Goal: Answer question/provide support: Share knowledge or assist other users

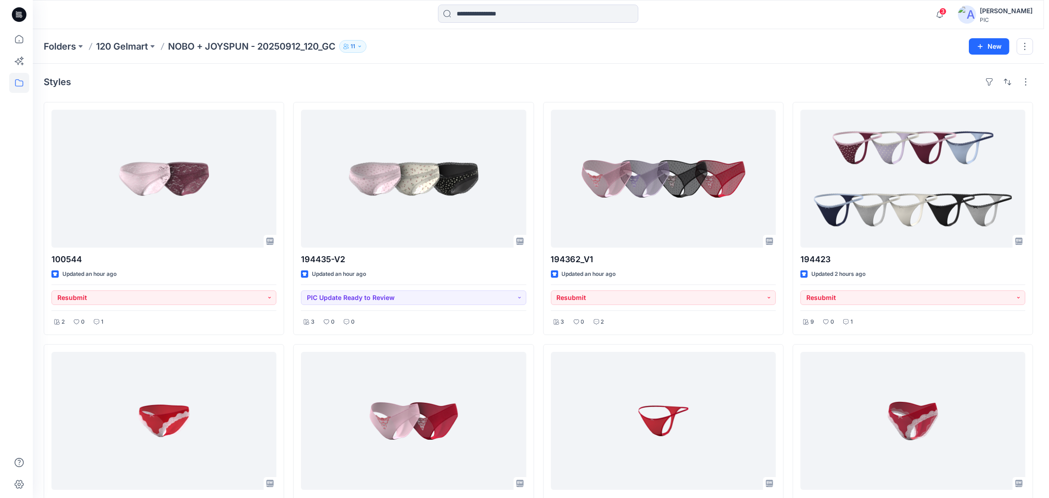
scroll to position [282, 0]
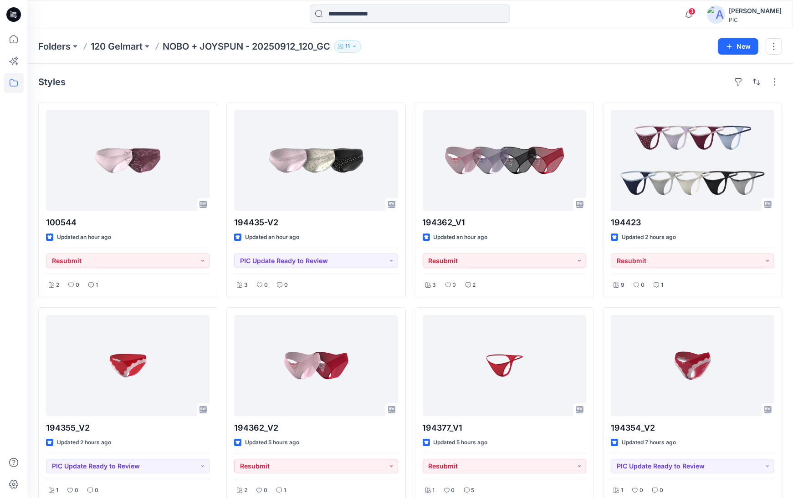
drag, startPoint x: 360, startPoint y: 20, endPoint x: 365, endPoint y: 17, distance: 5.6
click at [360, 20] on input at bounding box center [410, 14] width 200 height 18
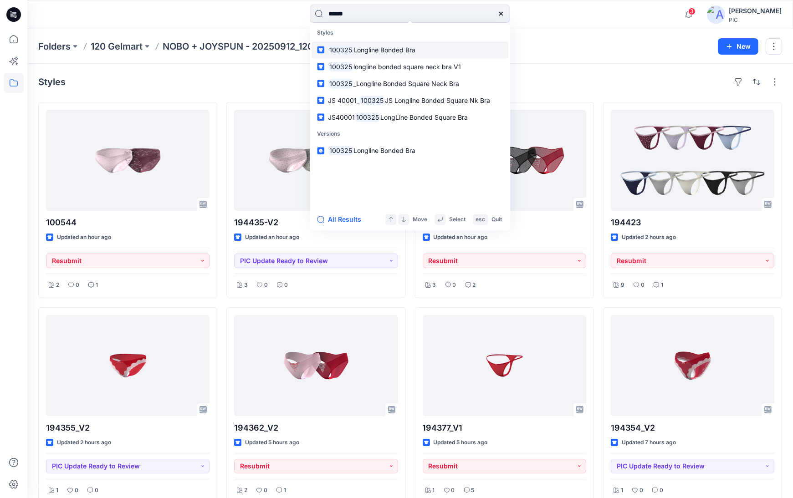
type input "******"
click at [397, 49] on span "Longline Bonded Bra" at bounding box center [384, 50] width 62 height 8
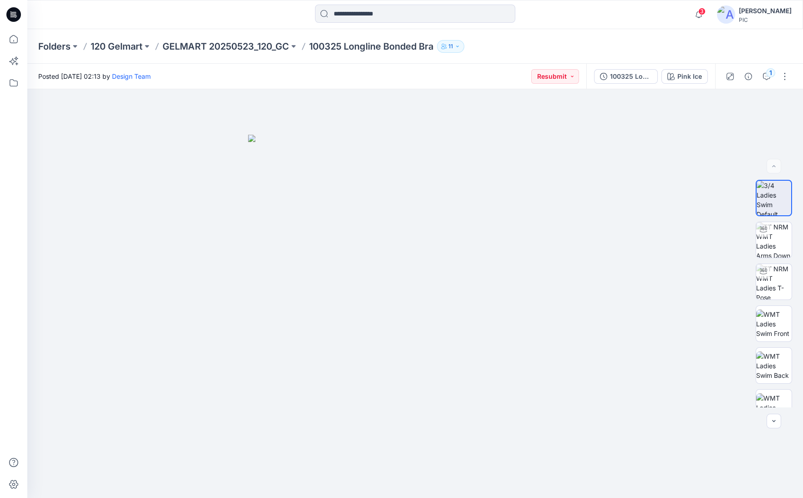
click at [559, 34] on div "Folders 120 Gelmart GELMART 20250523_120_GC 100325 Longline Bonded Bra 11" at bounding box center [415, 46] width 776 height 35
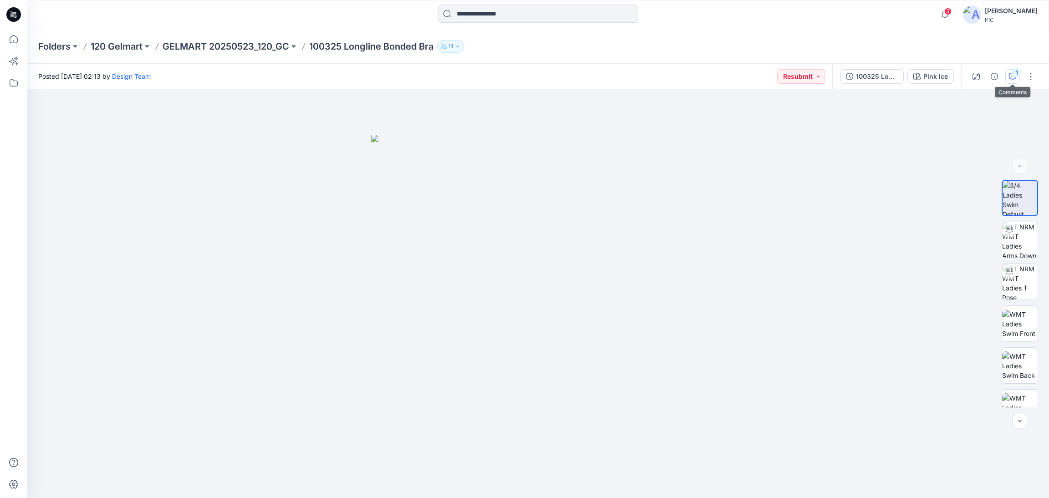
drag, startPoint x: 1016, startPoint y: 68, endPoint x: 1014, endPoint y: 74, distance: 6.2
click at [1016, 68] on div "1" at bounding box center [1017, 72] width 9 height 9
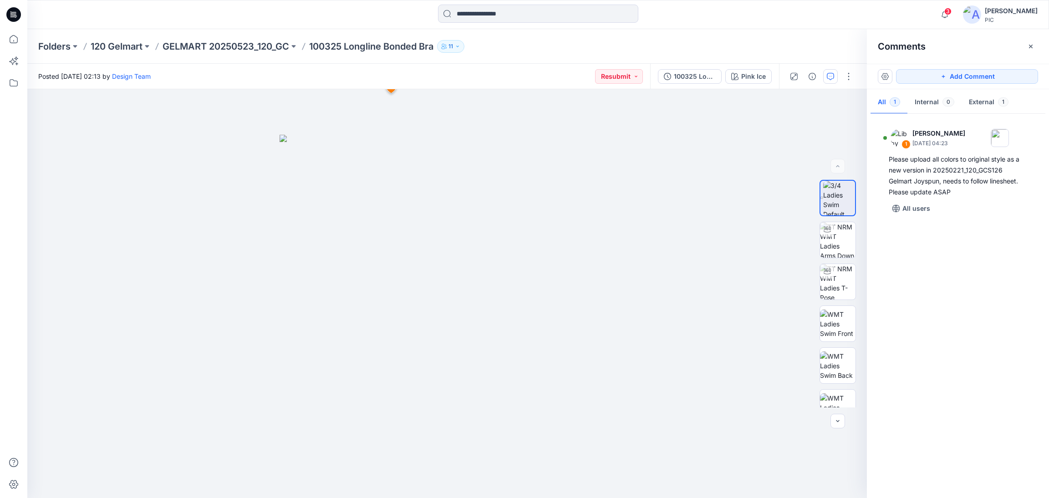
click at [343, 45] on p "100325 Longline Bonded Bra" at bounding box center [371, 46] width 124 height 13
click at [251, 45] on p "GELMART 20250523_120_GC" at bounding box center [226, 46] width 127 height 13
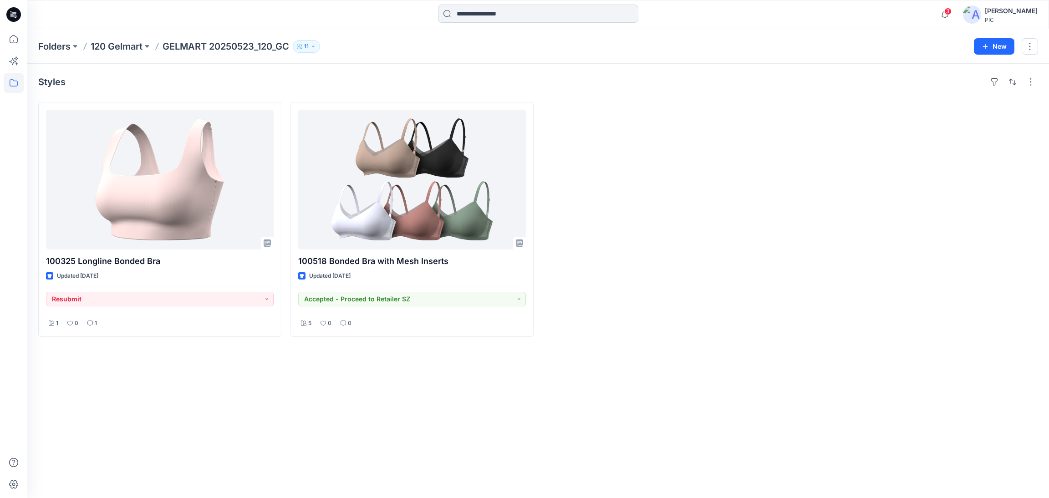
click at [459, 14] on input at bounding box center [538, 14] width 200 height 18
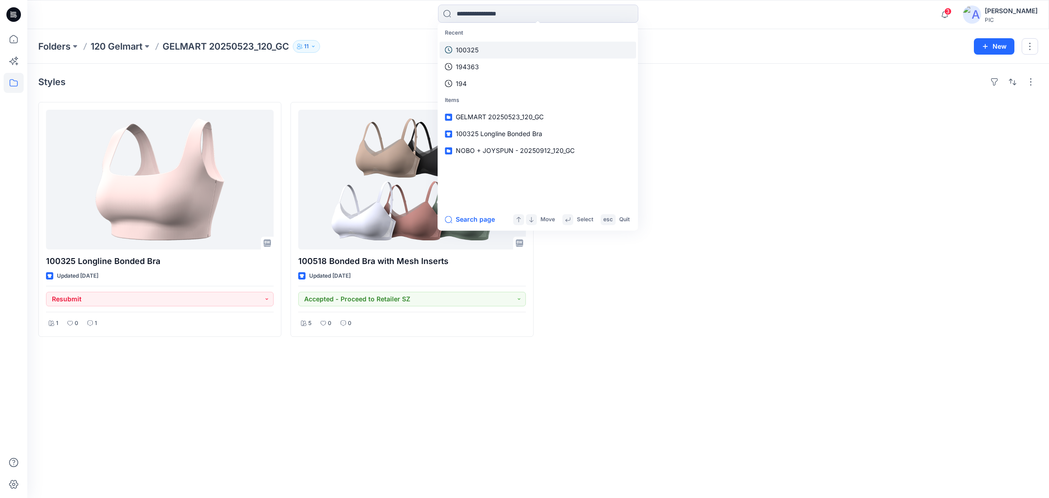
click at [463, 45] on p "100325" at bounding box center [467, 50] width 23 height 10
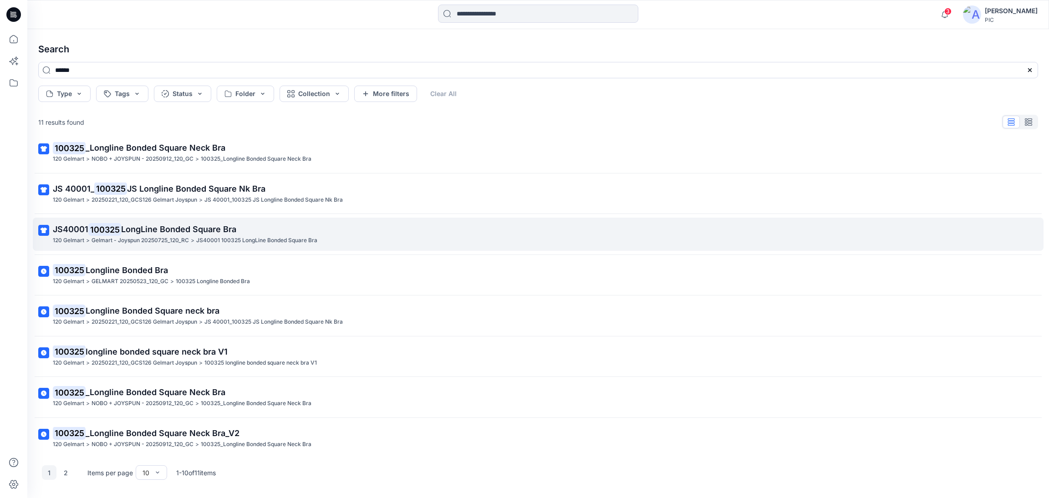
scroll to position [96, 0]
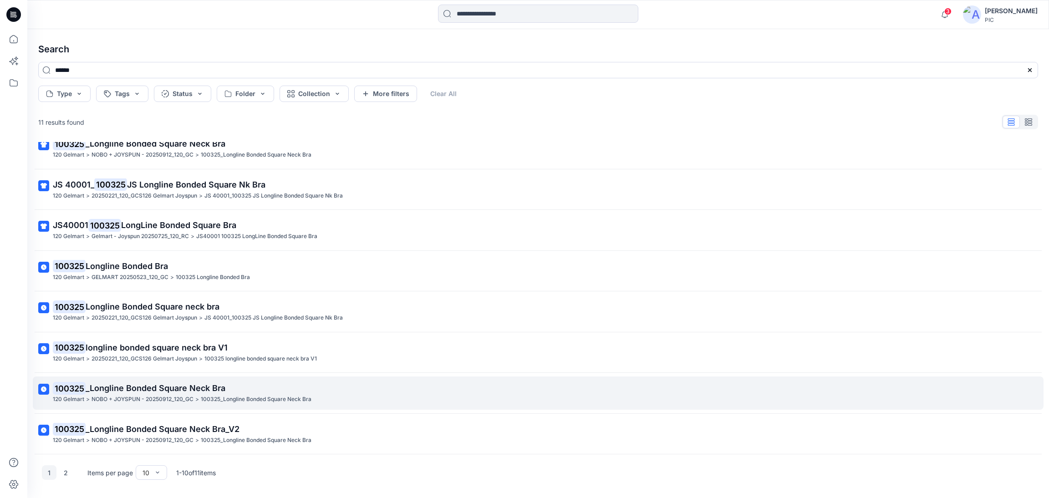
click at [157, 398] on p "NOBO + JOYSPUN - 20250912_120_GC" at bounding box center [143, 400] width 102 height 10
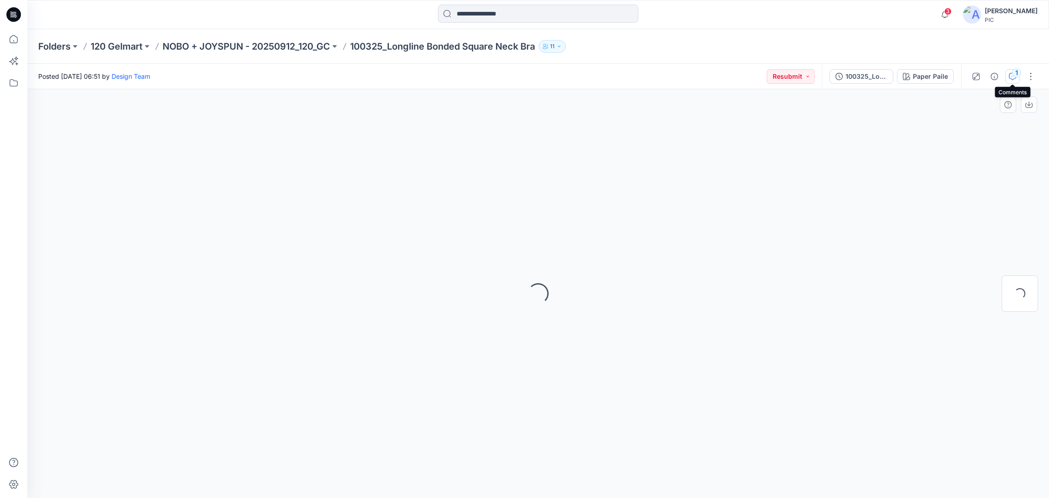
click at [1015, 76] on div "1" at bounding box center [1017, 72] width 9 height 9
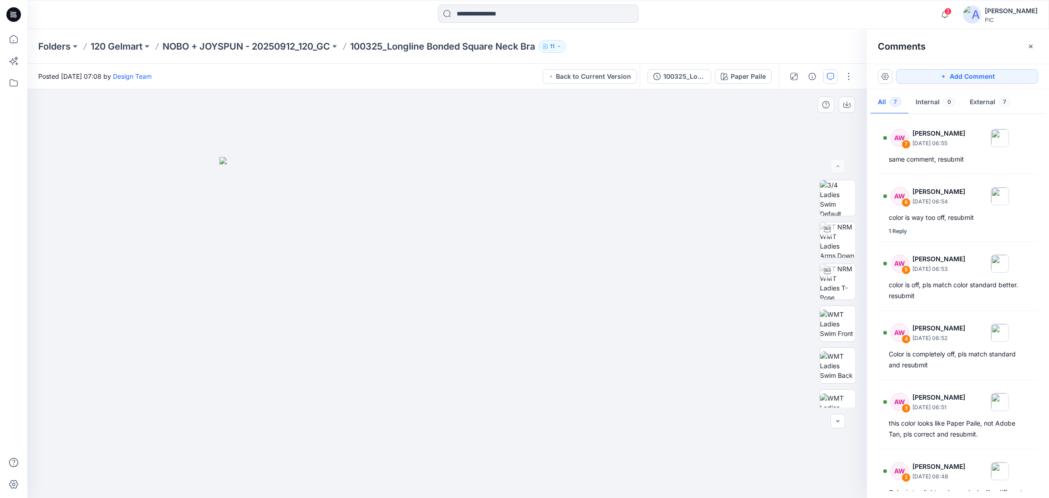
scroll to position [107, 0]
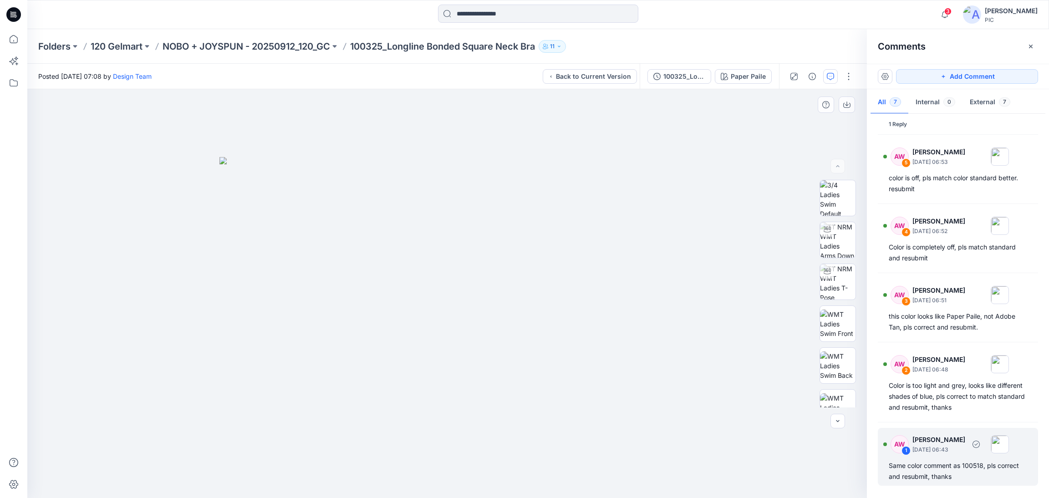
click at [945, 468] on div "Same color comment as 100518, pls correct and resubmit, thanks" at bounding box center [958, 472] width 138 height 22
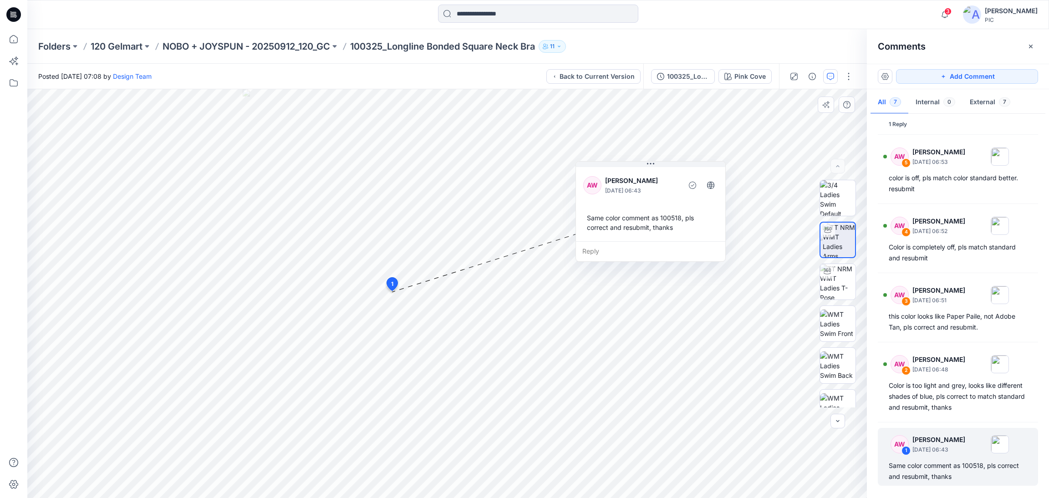
drag, startPoint x: 461, startPoint y: 303, endPoint x: 659, endPoint y: 169, distance: 239.0
click at [659, 169] on div "AW [PERSON_NAME] [DATE] 06:43 Same color comment as 100518, pls correct and res…" at bounding box center [650, 203] width 149 height 76
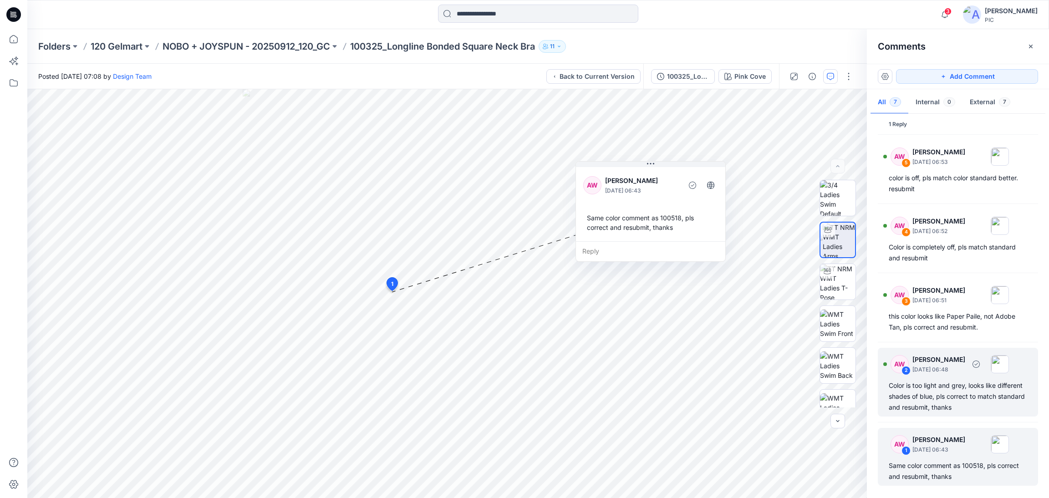
click at [982, 380] on div "Color is too light and grey, looks like different shades of blue, pls correct t…" at bounding box center [958, 396] width 138 height 33
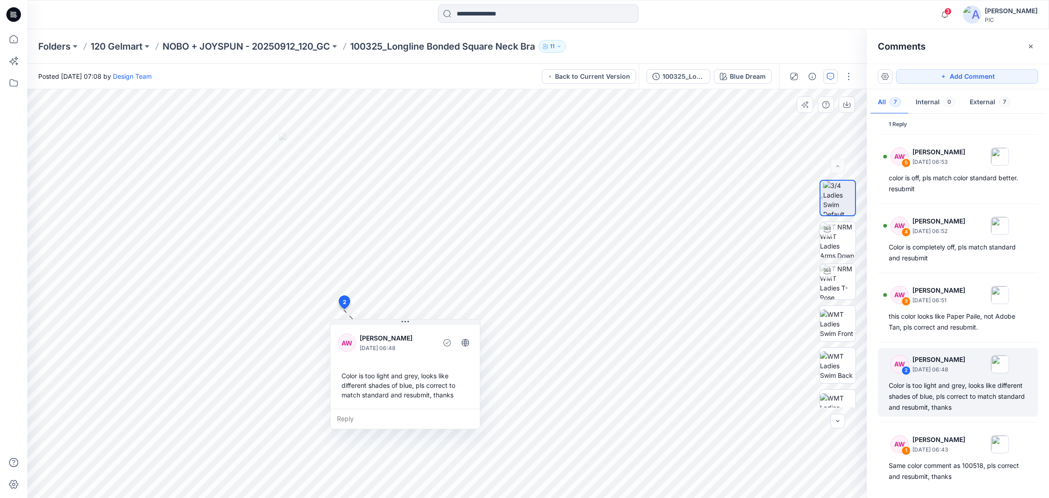
drag, startPoint x: 439, startPoint y: 376, endPoint x: 439, endPoint y: 381, distance: 5.5
click at [439, 381] on div "Color is too light and grey, looks like different shades of blue, pls correct t…" at bounding box center [405, 386] width 135 height 36
click at [731, 78] on div "Blue Dream" at bounding box center [748, 77] width 36 height 10
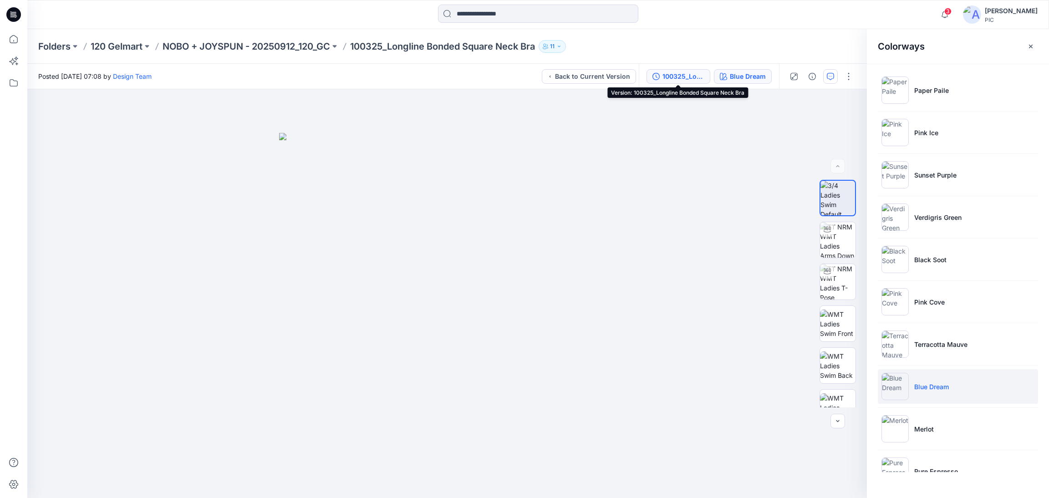
click at [690, 72] on div "100325_Longline Bonded Square Neck Bra" at bounding box center [684, 77] width 42 height 10
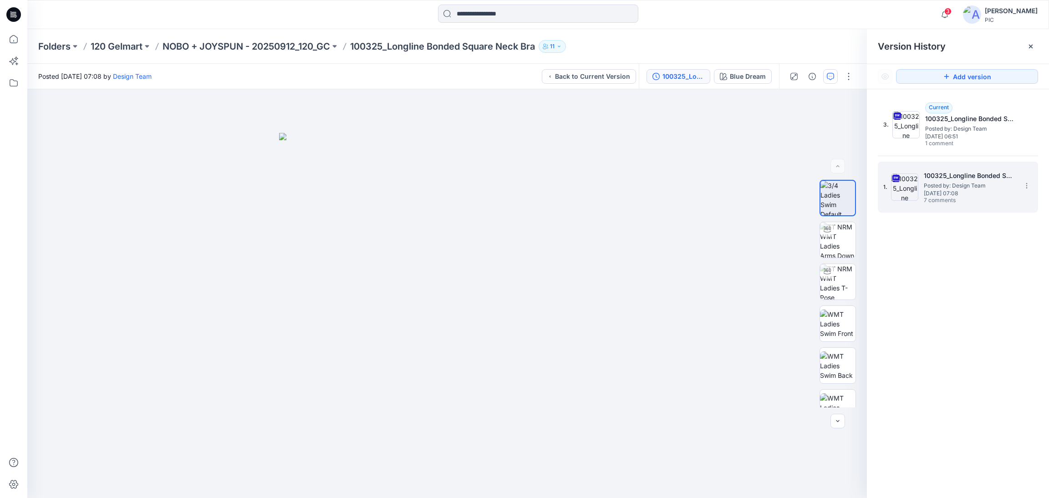
click at [963, 190] on span "[DATE] 07:08" at bounding box center [969, 193] width 91 height 6
click at [828, 77] on icon "button" at bounding box center [830, 76] width 7 height 7
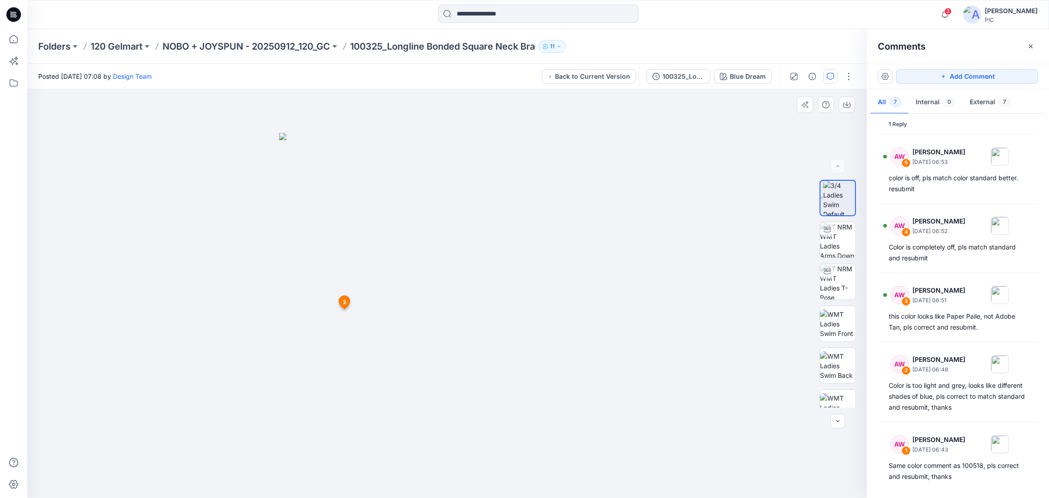
click at [700, 254] on div at bounding box center [447, 293] width 840 height 409
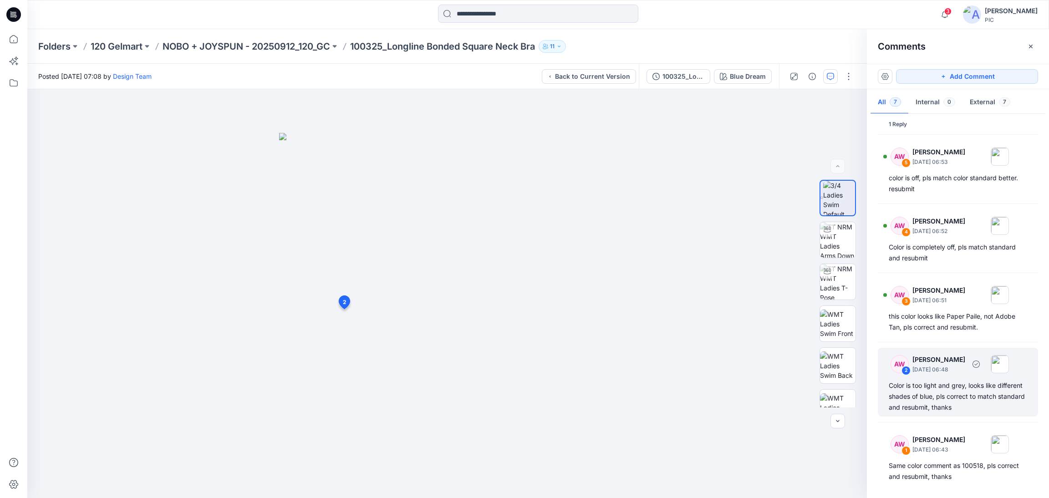
click at [967, 406] on div "Color is too light and grey, looks like different shades of blue, pls correct t…" at bounding box center [958, 396] width 138 height 33
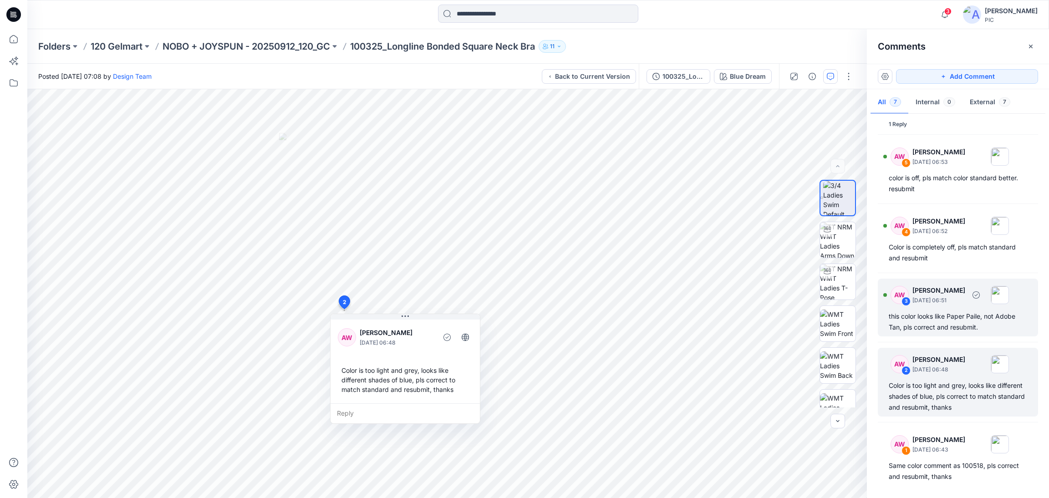
click at [950, 313] on div "this color looks like Paper Paile, not Adobe Tan, pls correct and resubmit." at bounding box center [958, 322] width 138 height 22
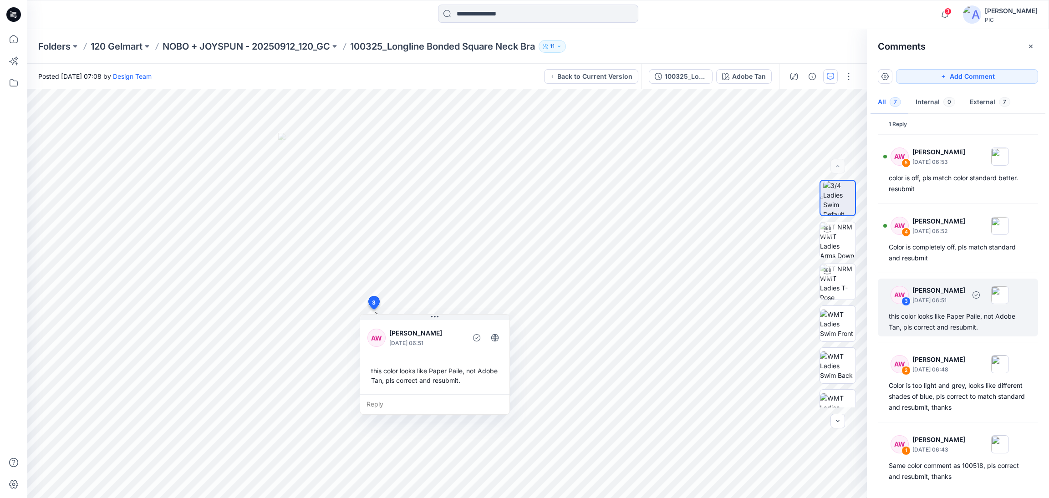
click at [947, 310] on div "AW 3 [PERSON_NAME] [DATE] 06:51 this color looks like Paper Paile, not Adobe Ta…" at bounding box center [958, 308] width 160 height 58
click at [947, 254] on div "Color is completely off, pls match standard and resubmit" at bounding box center [958, 253] width 138 height 22
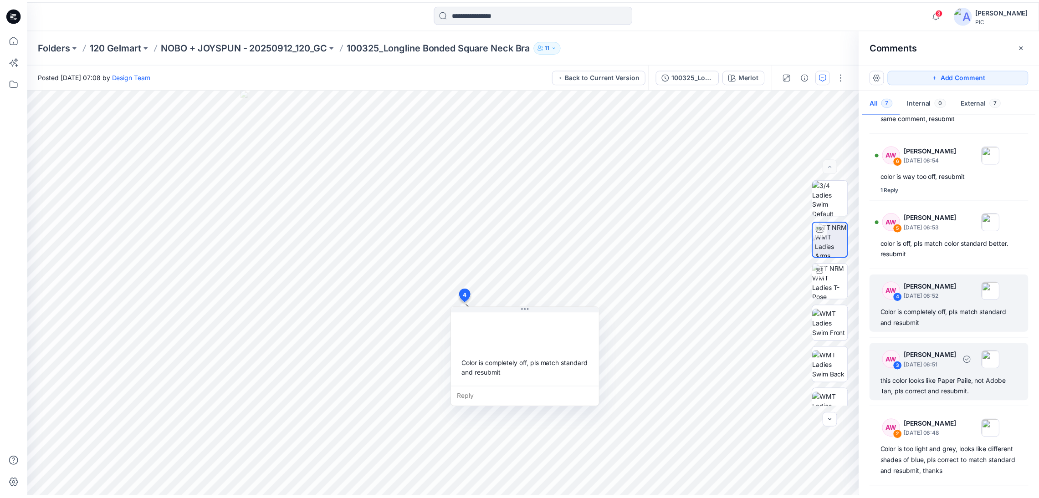
scroll to position [15, 0]
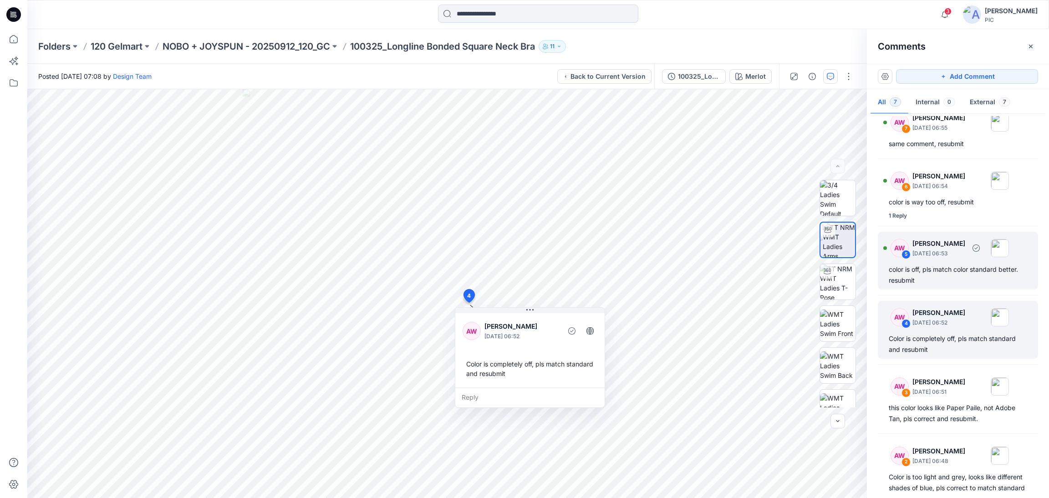
click at [967, 276] on div "color is off, pls match color standard better. resubmit" at bounding box center [958, 275] width 138 height 22
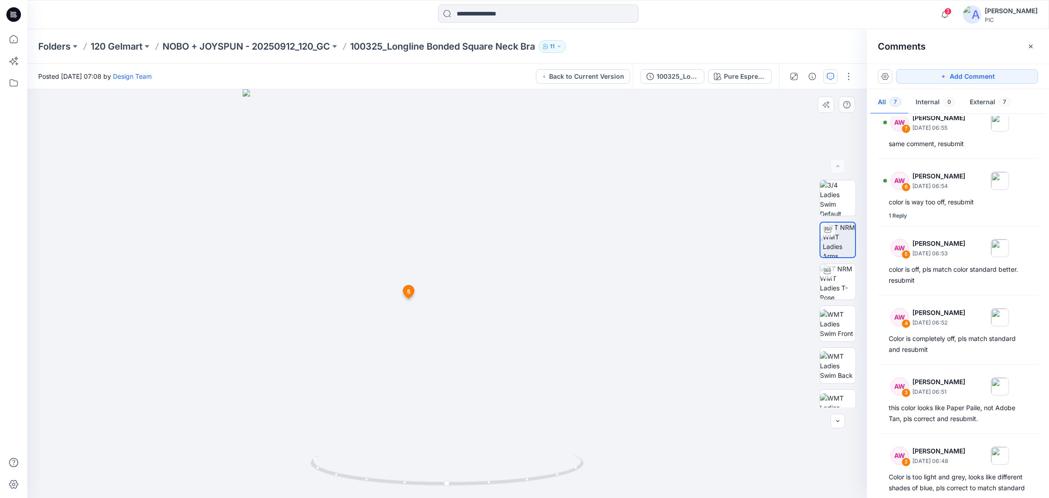
click at [680, 167] on div at bounding box center [447, 293] width 840 height 409
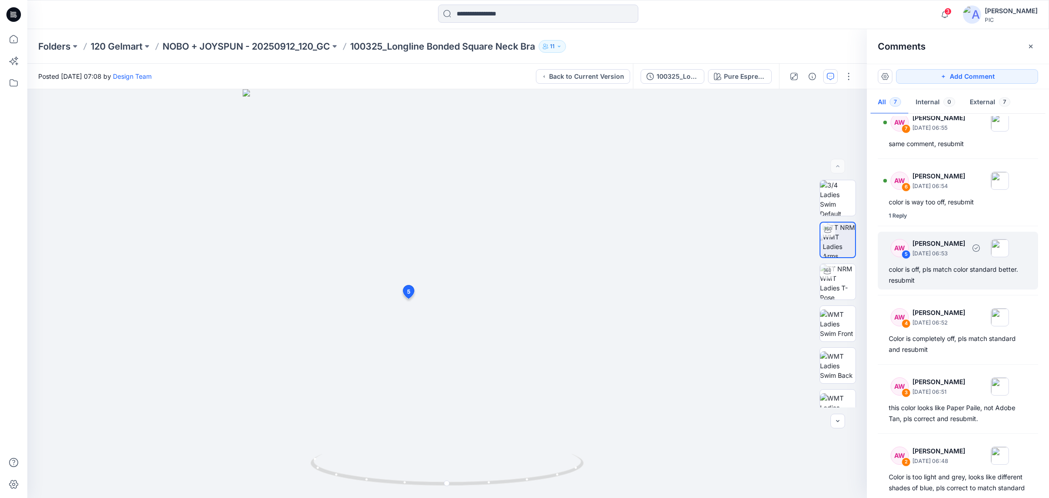
click at [922, 266] on div "color is off, pls match color standard better. resubmit" at bounding box center [958, 275] width 138 height 22
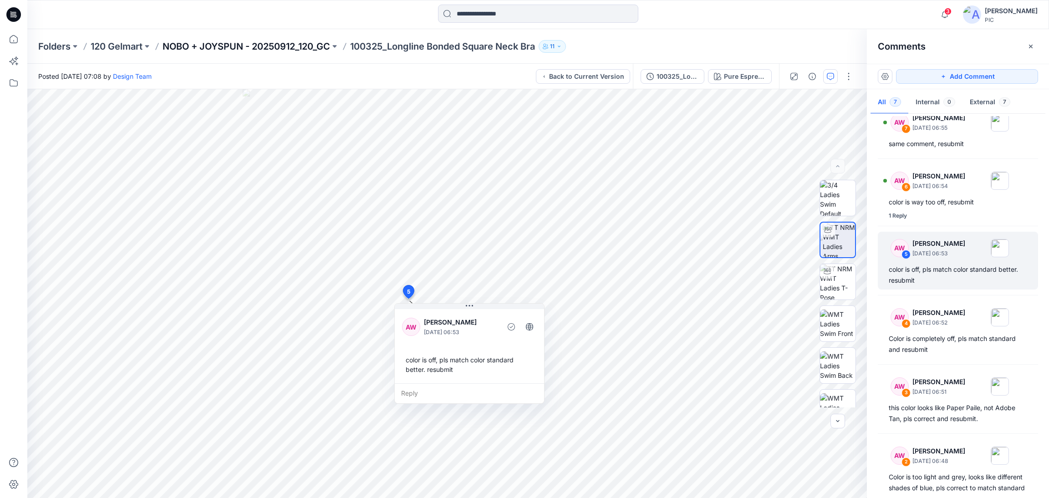
click at [190, 43] on p "NOBO + JOYSPUN - 20250912_120_GC" at bounding box center [247, 46] width 168 height 13
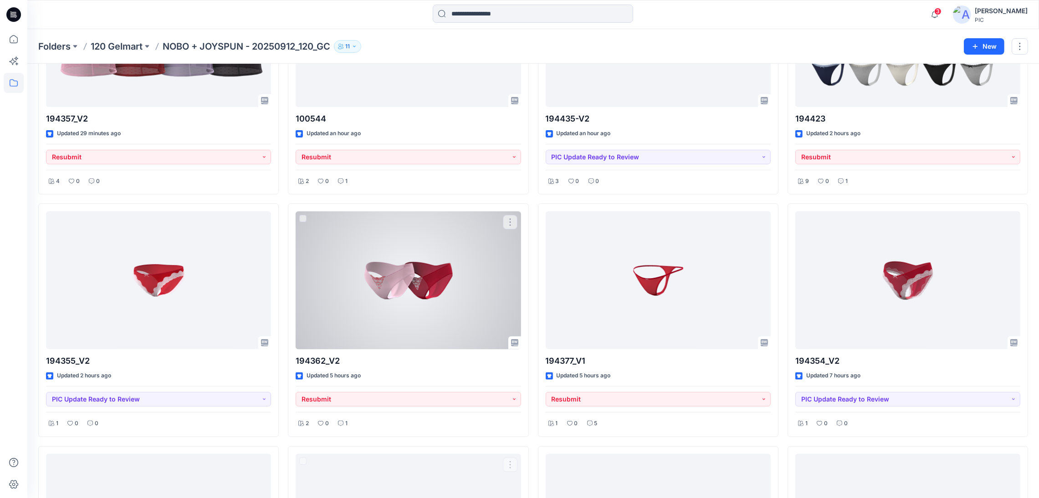
scroll to position [229, 0]
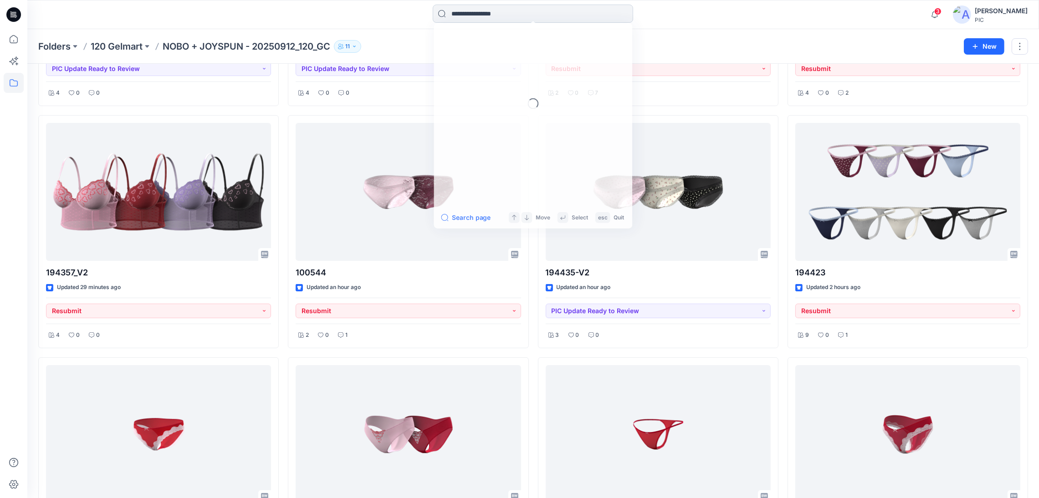
click at [505, 18] on input at bounding box center [533, 14] width 200 height 18
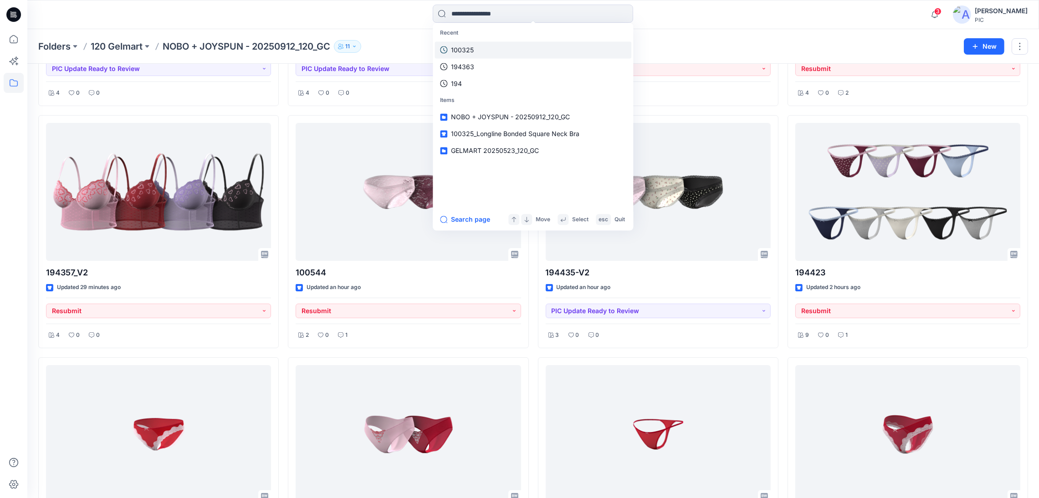
click at [477, 50] on link "100325" at bounding box center [533, 49] width 197 height 17
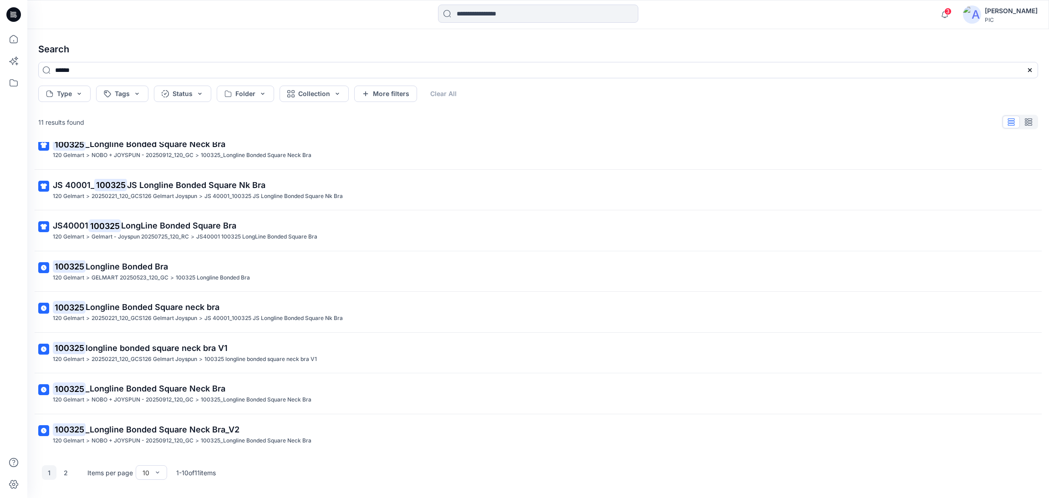
scroll to position [96, 0]
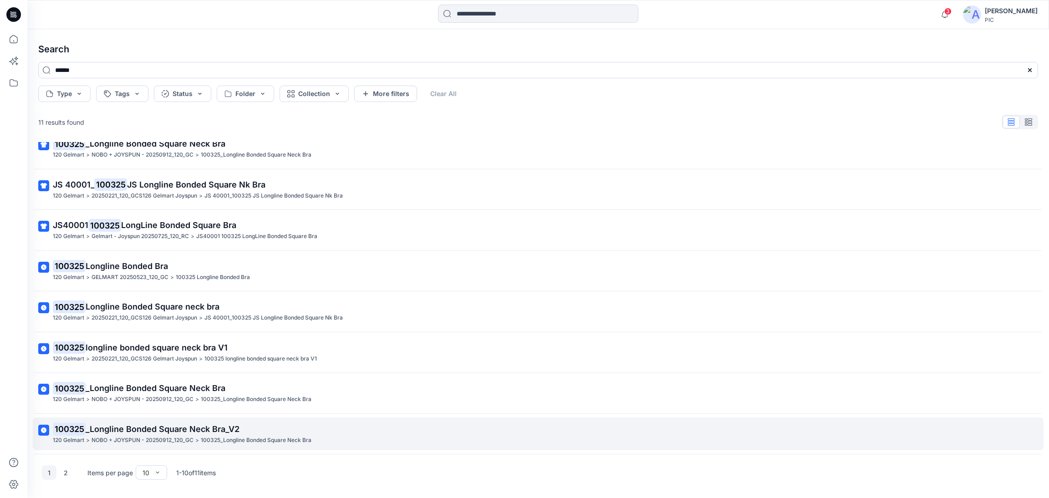
click at [195, 444] on p ">" at bounding box center [197, 441] width 4 height 10
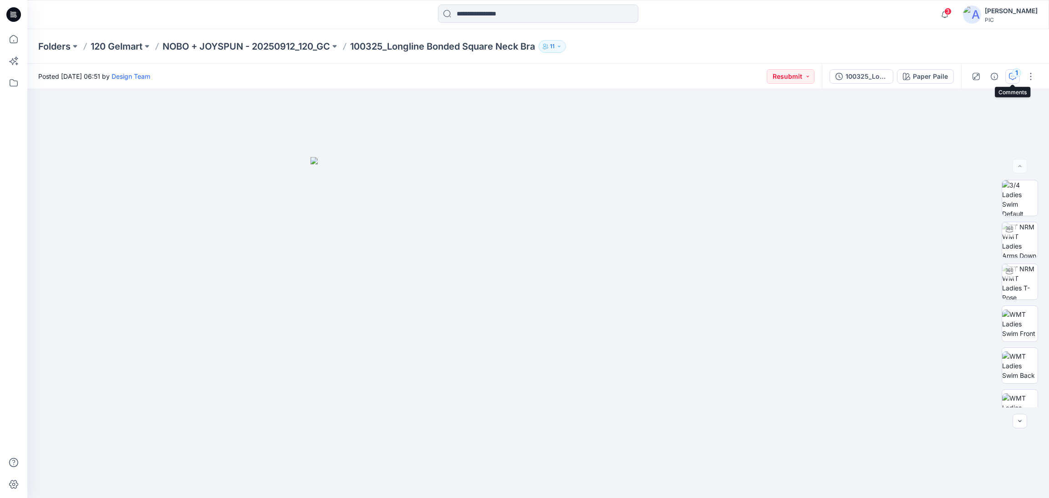
click at [1013, 72] on div "1" at bounding box center [1017, 72] width 9 height 9
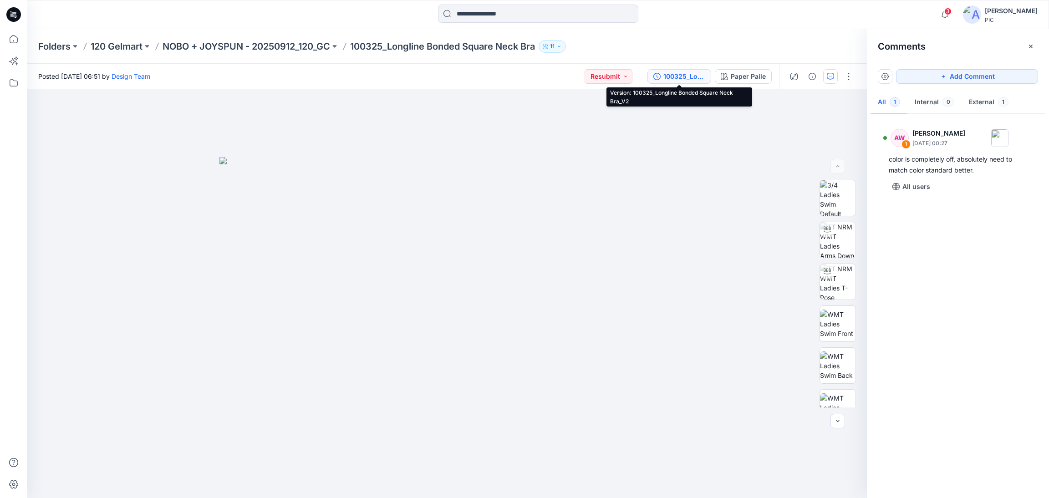
click at [676, 72] on div "100325_Longline Bonded Square Neck Bra_V2" at bounding box center [685, 77] width 42 height 10
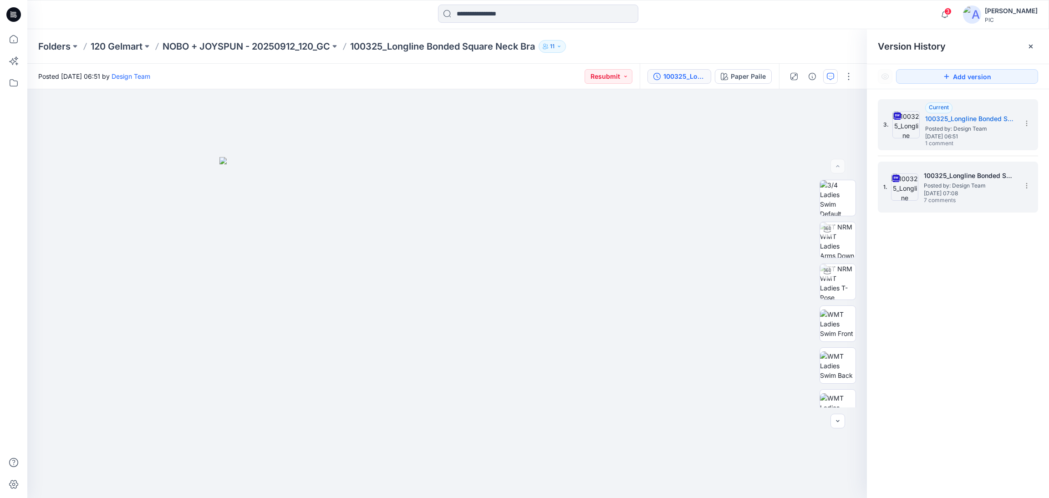
click at [963, 179] on h5 "100325_Longline Bonded Square Neck Bra" at bounding box center [969, 175] width 91 height 11
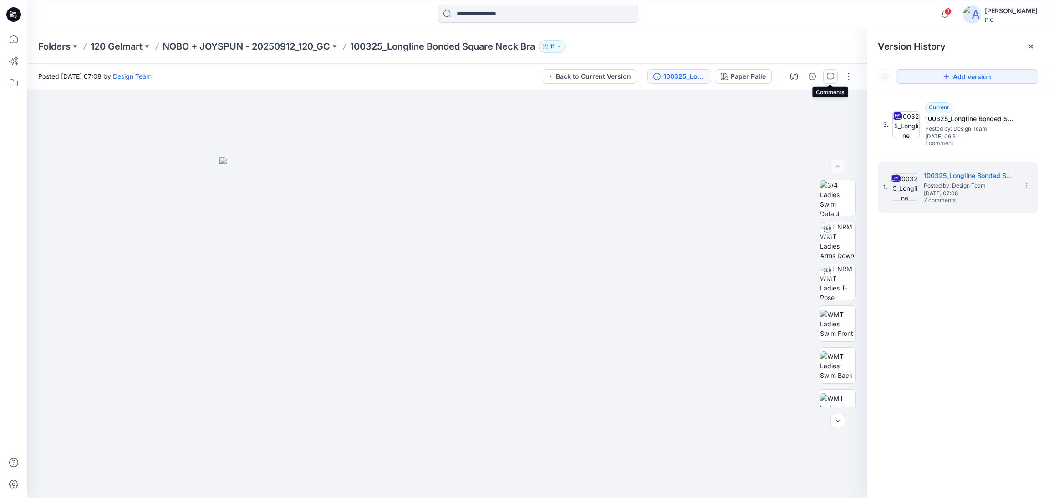
click at [828, 73] on icon "button" at bounding box center [830, 76] width 7 height 7
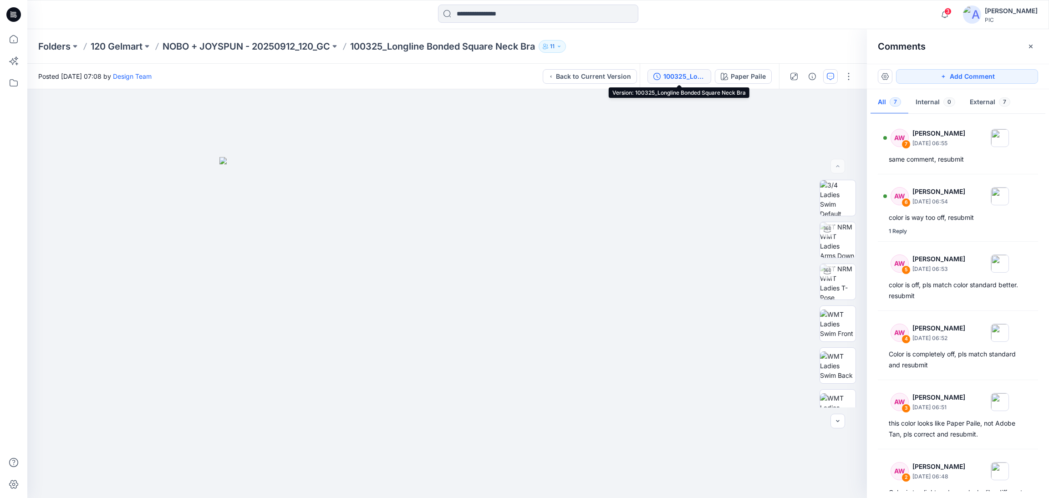
click at [686, 77] on div "100325_Longline Bonded Square Neck Bra" at bounding box center [685, 77] width 42 height 10
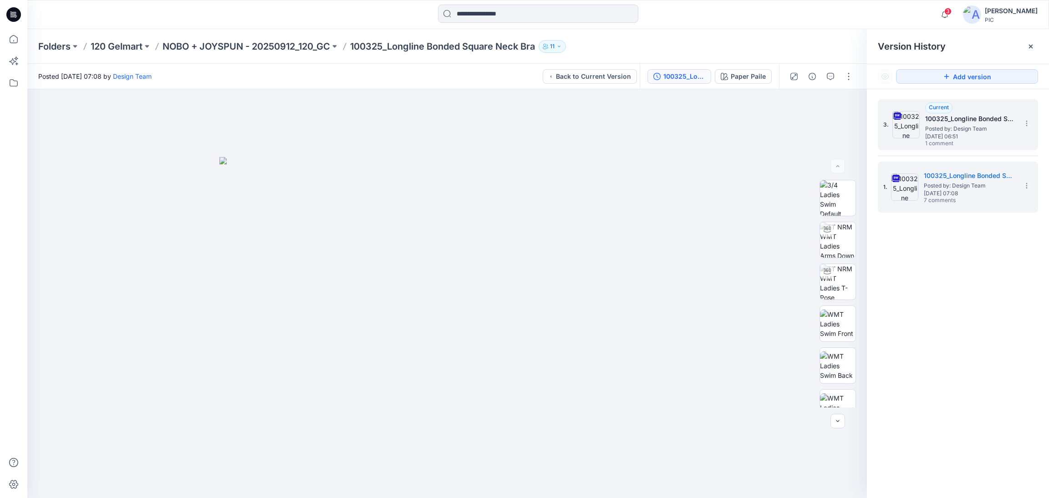
click at [946, 125] on span "Posted by: Design Team" at bounding box center [971, 128] width 91 height 9
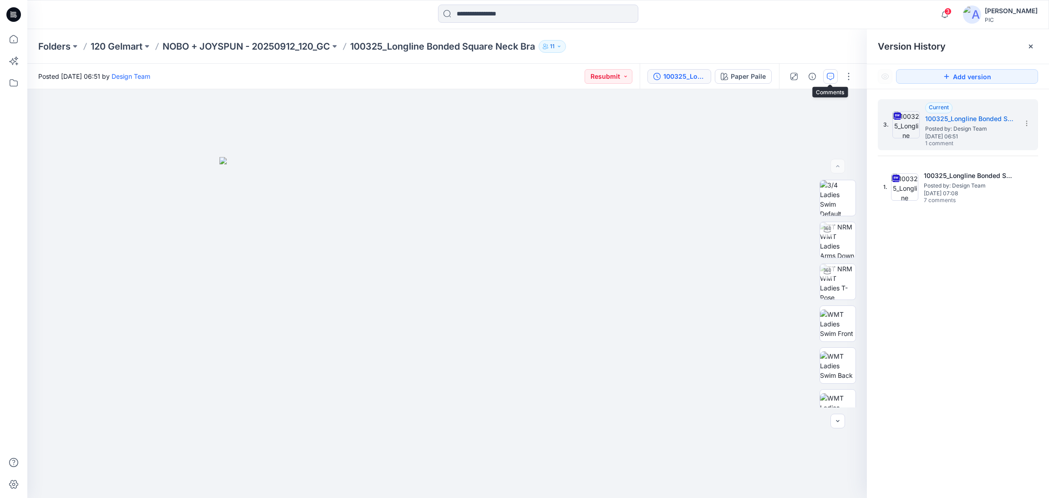
click at [829, 74] on icon "button" at bounding box center [830, 76] width 7 height 7
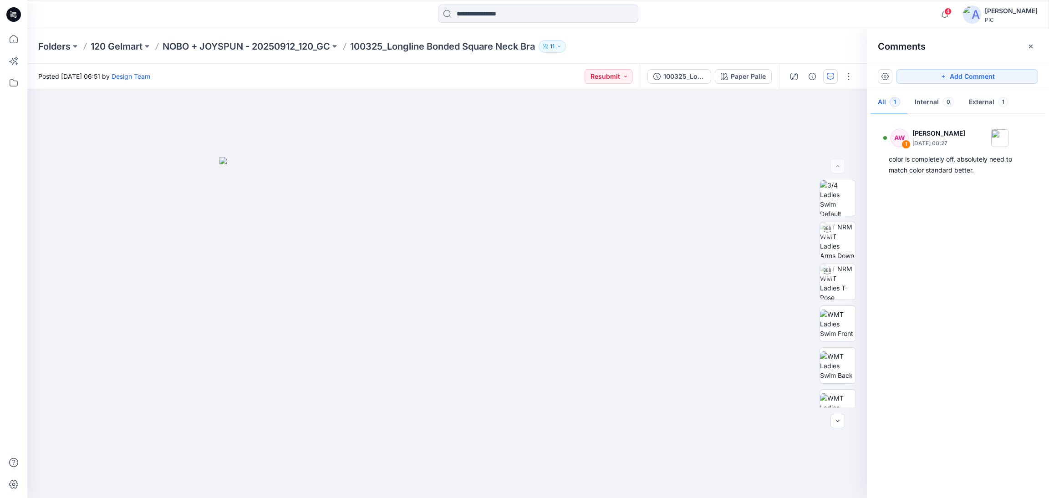
click at [945, 277] on div "AW 1 [PERSON_NAME] [DATE] 00:27 color is completely off, absolutely need to mat…" at bounding box center [958, 303] width 182 height 375
click at [941, 279] on div "AW 1 [PERSON_NAME] [DATE] 00:27 color is completely off, absolutely need to mat…" at bounding box center [958, 303] width 182 height 375
